Goal: Navigation & Orientation: Go to known website

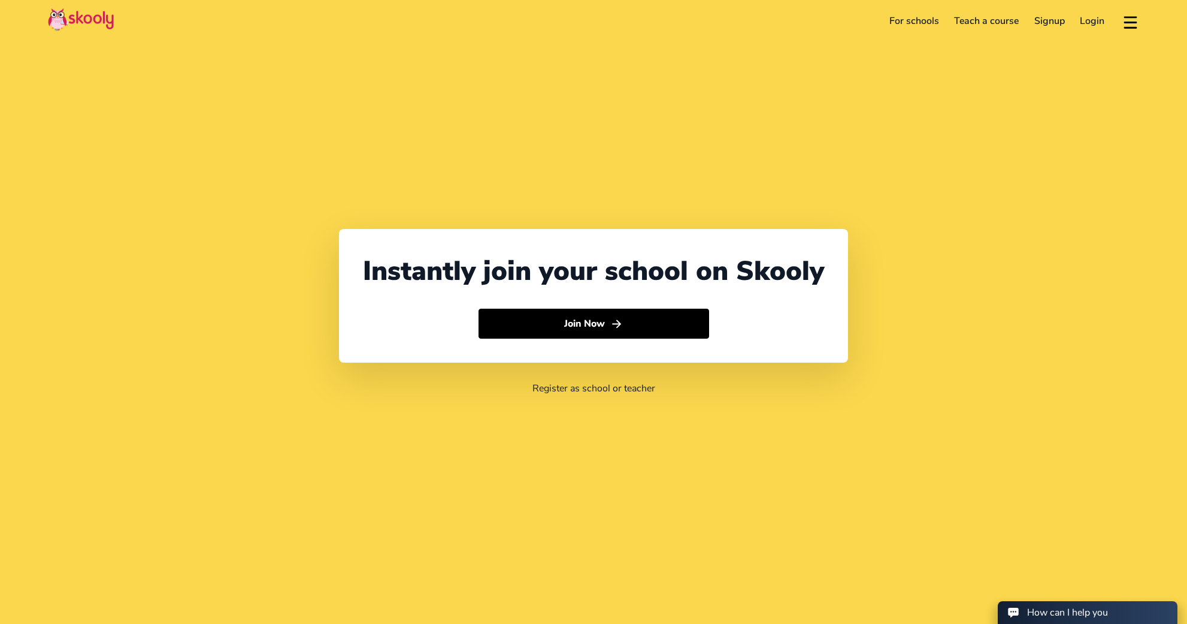
select select "65"
select select "[GEOGRAPHIC_DATA]"
select select "[GEOGRAPHIC_DATA]/[GEOGRAPHIC_DATA]"
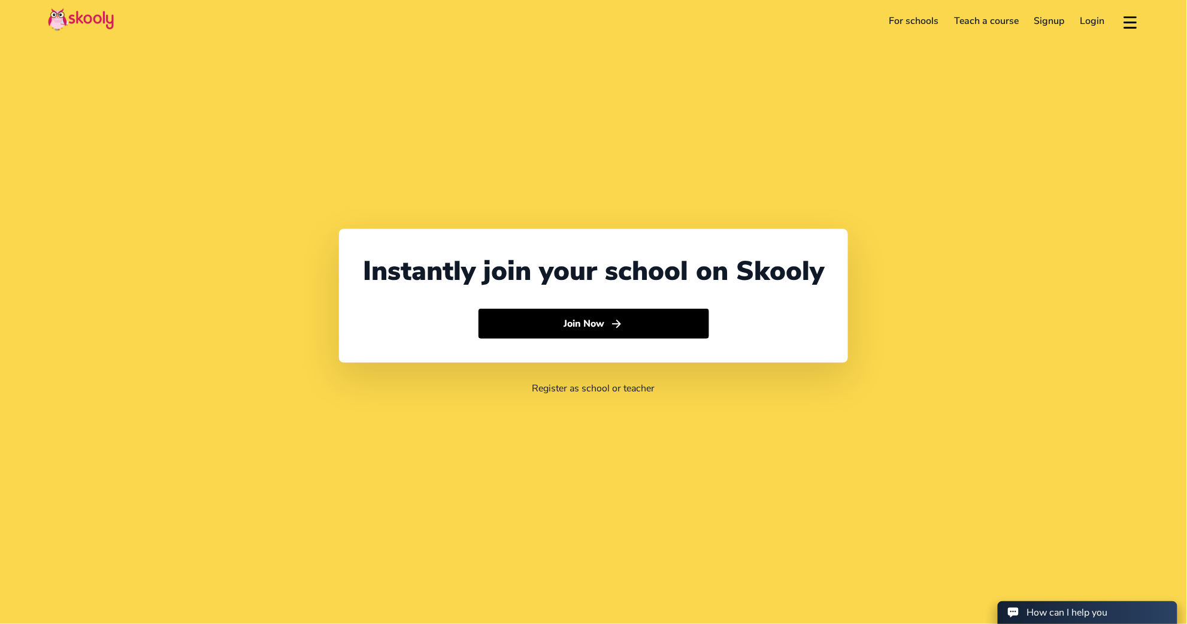
click at [1089, 27] on link "Login" at bounding box center [1093, 20] width 40 height 19
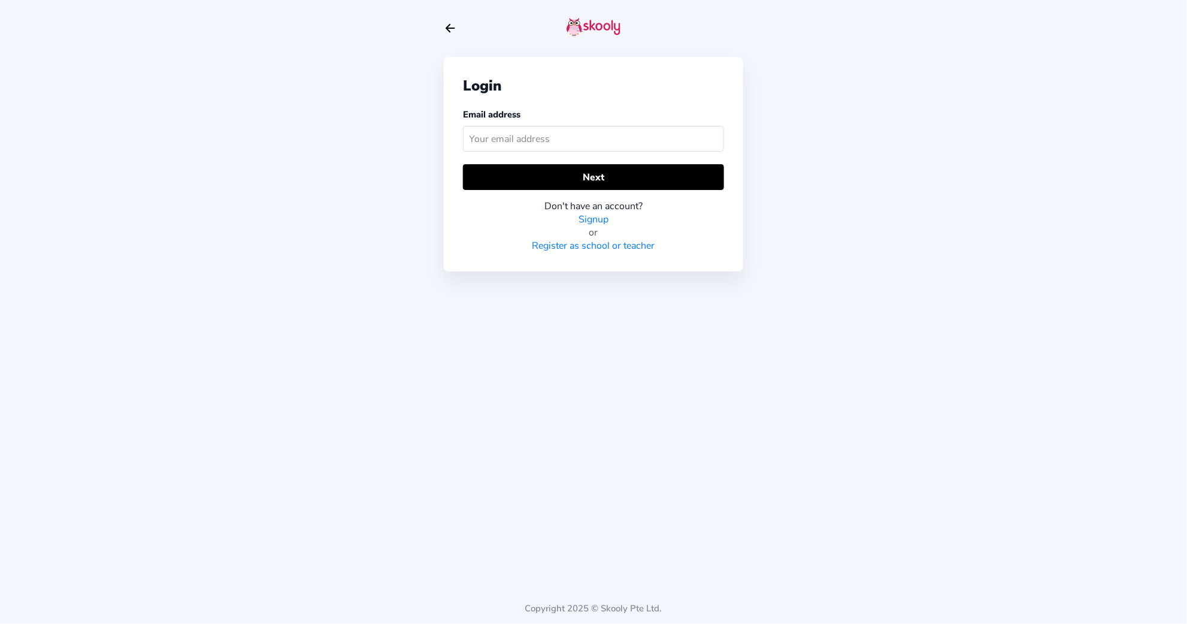
click at [449, 23] on icon "Arrow Back" at bounding box center [450, 28] width 13 height 13
select select "65"
select select "[GEOGRAPHIC_DATA]"
select select "[GEOGRAPHIC_DATA]/[GEOGRAPHIC_DATA]"
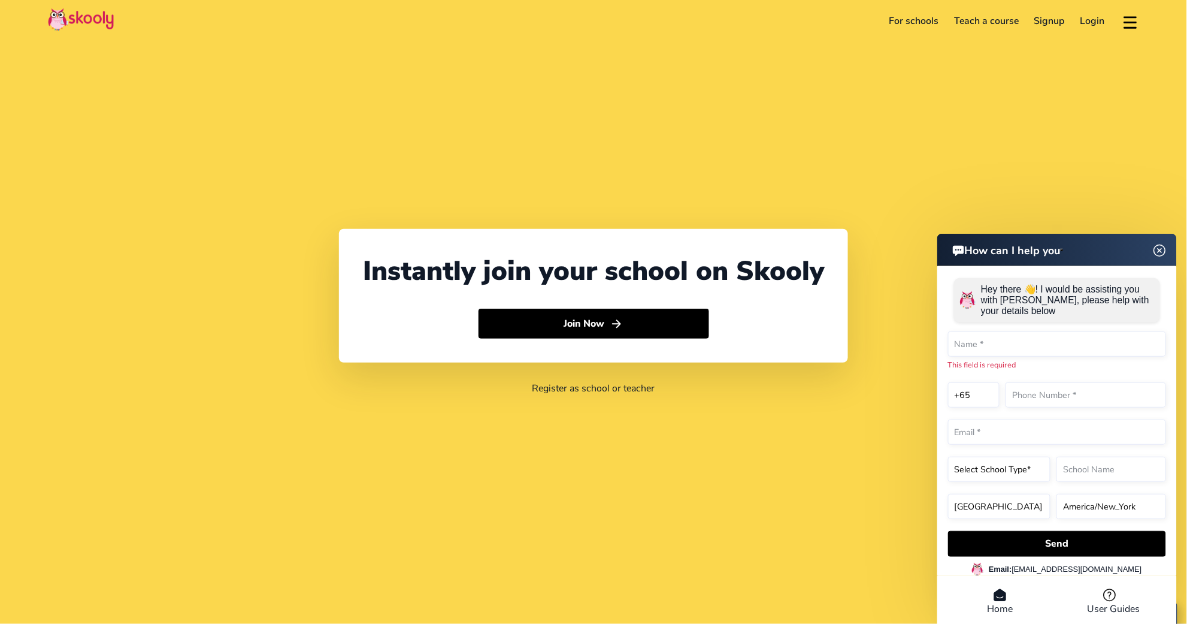
click at [1158, 243] on img at bounding box center [1160, 250] width 23 height 15
click at [1157, 243] on img at bounding box center [1160, 250] width 23 height 15
click at [909, 199] on div "Instantly join your school on Skooly Join Now Register as school or teacher" at bounding box center [593, 312] width 1187 height 624
click at [1163, 243] on img at bounding box center [1160, 250] width 23 height 15
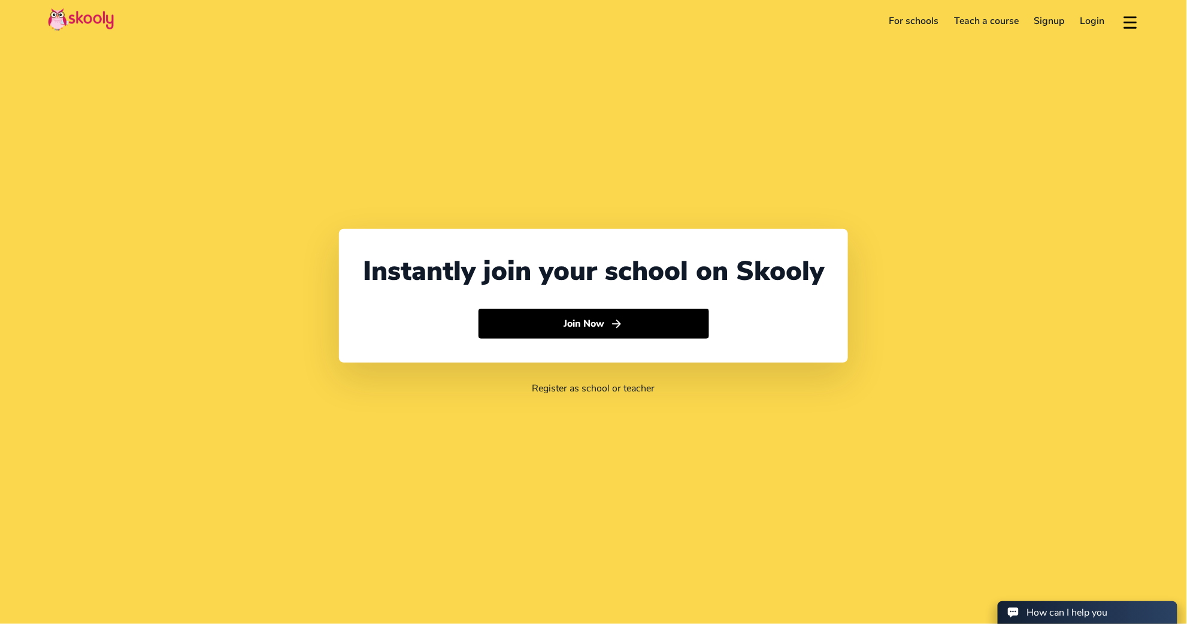
click at [921, 471] on div "Instantly join your school on Skooly Join Now Register as school or teacher" at bounding box center [593, 312] width 1187 height 624
